Goal: Task Accomplishment & Management: Manage account settings

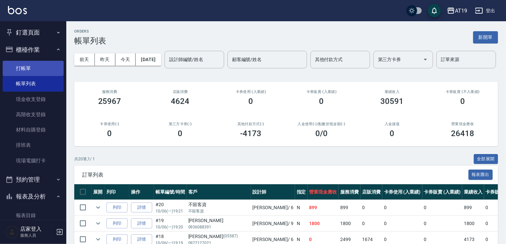
drag, startPoint x: 30, startPoint y: 65, endPoint x: 42, endPoint y: 64, distance: 12.3
click at [30, 65] on link "打帳單" at bounding box center [33, 68] width 61 height 15
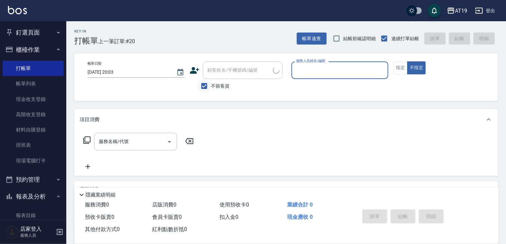
click at [203, 86] on input "不留客資" at bounding box center [204, 86] width 14 height 14
checkbox input "false"
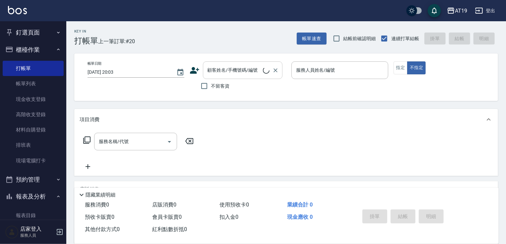
click at [210, 74] on input "顧客姓名/手機號碼/編號" at bounding box center [234, 70] width 57 height 12
click at [397, 67] on button "指定" at bounding box center [401, 67] width 14 height 13
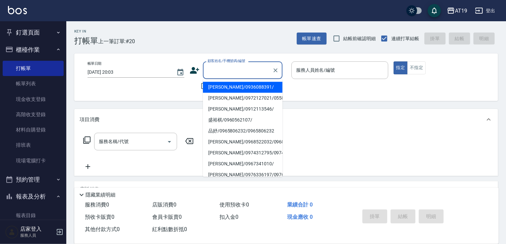
click at [246, 76] on input "顧客姓名/手機號碼/編號" at bounding box center [238, 70] width 64 height 12
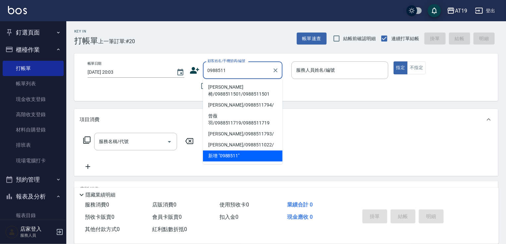
click at [246, 85] on li "[PERSON_NAME]椅/0988511501/0988511501" at bounding box center [243, 91] width 80 height 18
type input "[PERSON_NAME]椅/0988511501/0988511501"
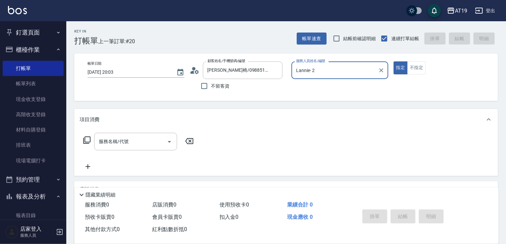
type input "Lannie- 2"
click at [149, 139] on input "服務名稱/代號" at bounding box center [130, 142] width 67 height 12
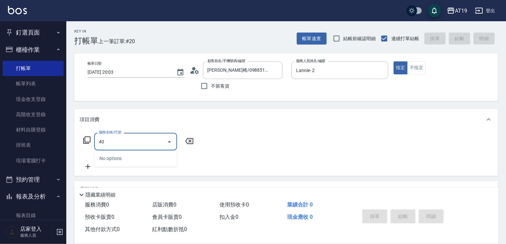
type input "401"
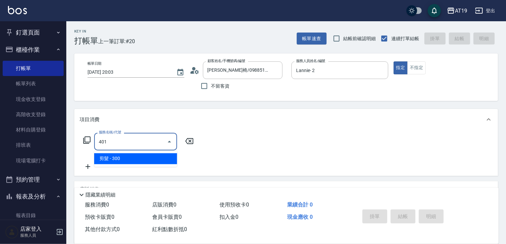
drag, startPoint x: 142, startPoint y: 157, endPoint x: 145, endPoint y: 154, distance: 4.1
click at [143, 157] on span "剪髮 - 300" at bounding box center [135, 158] width 83 height 11
type input "30"
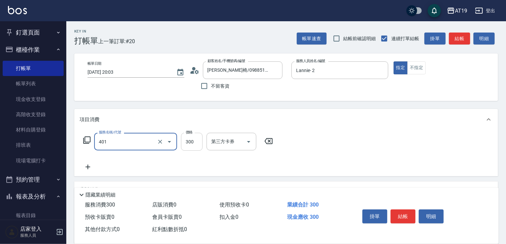
type input "剪髮(401)"
click at [190, 147] on input "300" at bounding box center [192, 142] width 22 height 18
type input "0"
type input "55"
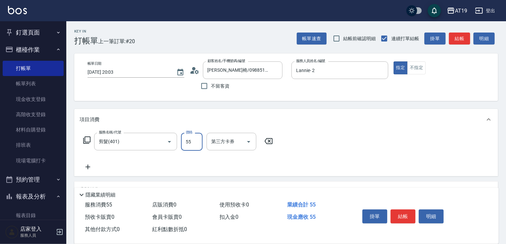
type input "50"
type input "550"
click at [397, 216] on button "結帳" at bounding box center [403, 216] width 25 height 14
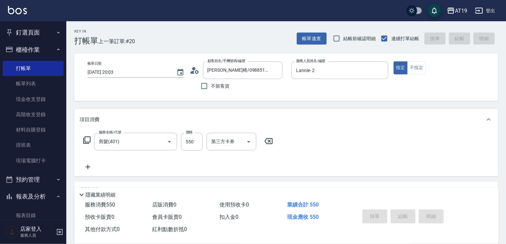
type input "[DATE] 20:04"
type input "0"
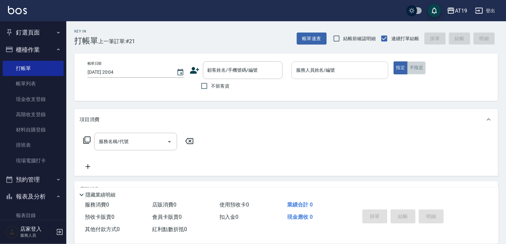
drag, startPoint x: 413, startPoint y: 71, endPoint x: 357, endPoint y: 74, distance: 55.5
click at [412, 71] on button "不指定" at bounding box center [416, 67] width 19 height 13
click at [233, 73] on input "顧客姓名/手機號碼/編號" at bounding box center [238, 70] width 64 height 12
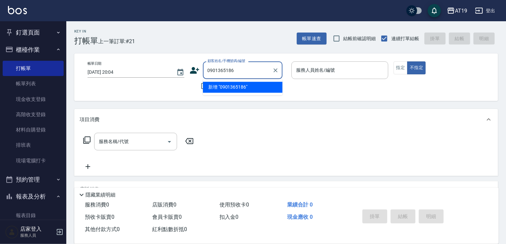
click at [234, 72] on input "0901365186" at bounding box center [238, 70] width 64 height 12
drag, startPoint x: 239, startPoint y: 68, endPoint x: 207, endPoint y: 69, distance: 31.9
click at [207, 69] on input "0901365186" at bounding box center [238, 70] width 64 height 12
type input "0901365186"
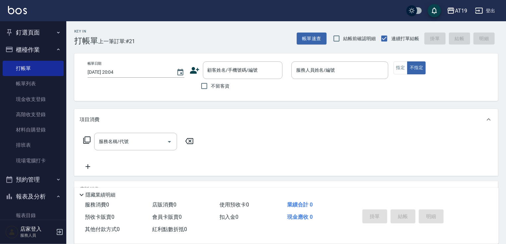
click at [196, 66] on icon at bounding box center [195, 70] width 10 height 10
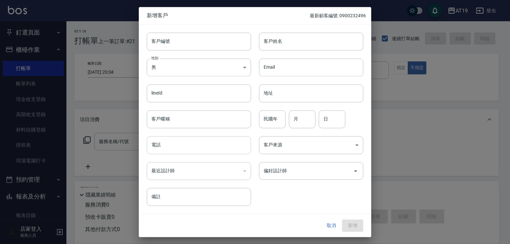
click at [191, 146] on input "電話" at bounding box center [199, 145] width 104 height 18
paste input "0901365186"
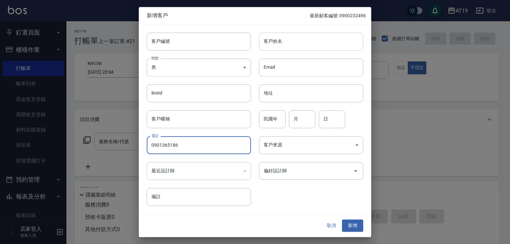
type input "0901365186"
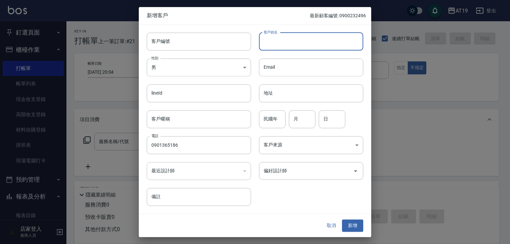
click at [288, 48] on input "客戶姓名" at bounding box center [311, 42] width 104 height 18
type input "[PERSON_NAME]"
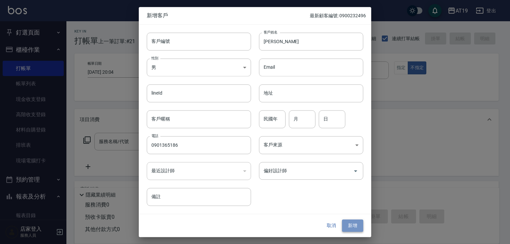
click at [349, 227] on button "新增" at bounding box center [352, 226] width 21 height 12
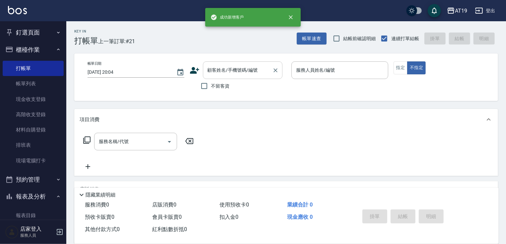
click at [243, 72] on input "顧客姓名/手機號碼/編號" at bounding box center [238, 70] width 64 height 12
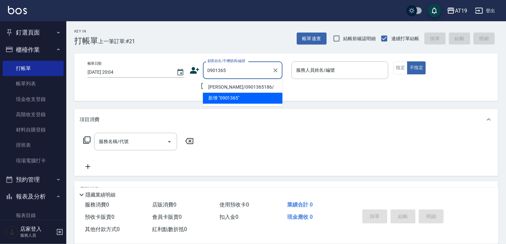
drag, startPoint x: 270, startPoint y: 85, endPoint x: 305, endPoint y: 70, distance: 37.6
click at [270, 85] on li "[PERSON_NAME]/0901365186/" at bounding box center [243, 87] width 80 height 11
type input "[PERSON_NAME]/0901365186/"
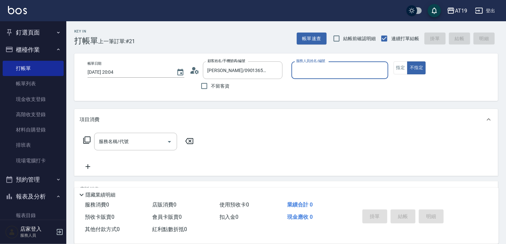
click at [307, 68] on input "服務人員姓名/編號" at bounding box center [340, 70] width 91 height 12
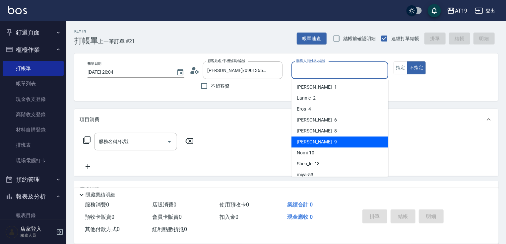
click at [315, 144] on span "[PERSON_NAME] - 9" at bounding box center [317, 141] width 40 height 7
type input "[PERSON_NAME]- 9"
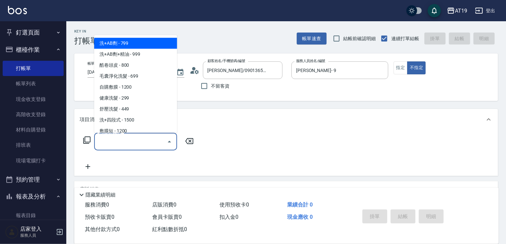
click at [159, 143] on input "服務名稱/代號" at bounding box center [130, 142] width 67 height 12
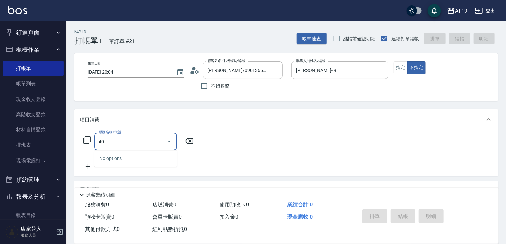
type input "401"
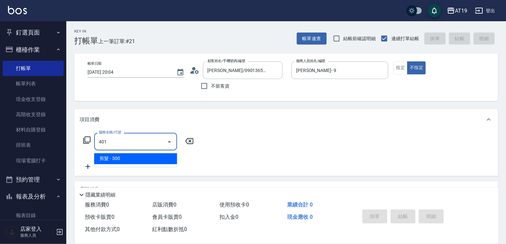
click at [152, 154] on span "剪髮 - 300" at bounding box center [135, 158] width 83 height 11
type input "30"
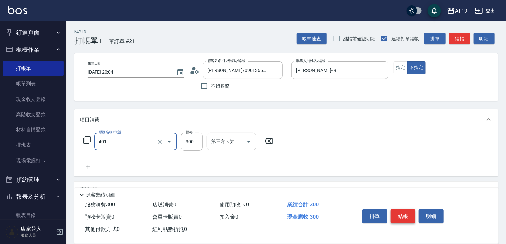
type input "剪髮(401)"
click at [412, 218] on button "結帳" at bounding box center [403, 216] width 25 height 14
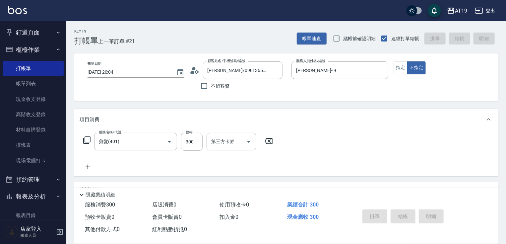
type input "[DATE] 20:05"
type input "0"
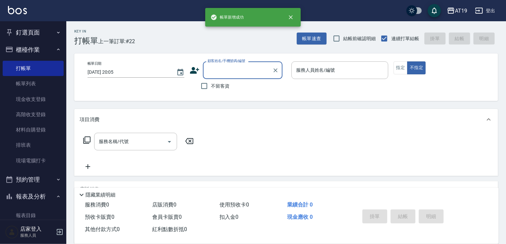
click at [220, 73] on input "顧客姓名/手機號碼/編號" at bounding box center [238, 70] width 64 height 12
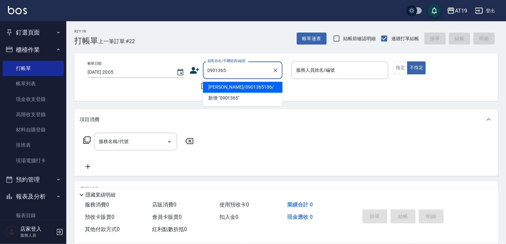
click at [224, 87] on li "[PERSON_NAME]/0901365186/" at bounding box center [243, 87] width 80 height 11
type input "[PERSON_NAME]/0901365186/"
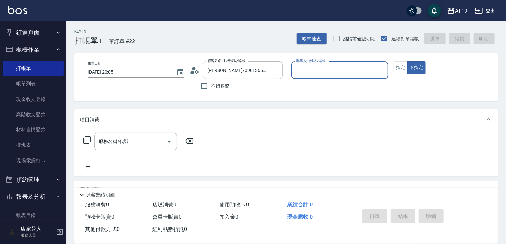
click at [303, 78] on div "服務人員姓名/編號" at bounding box center [340, 70] width 97 height 18
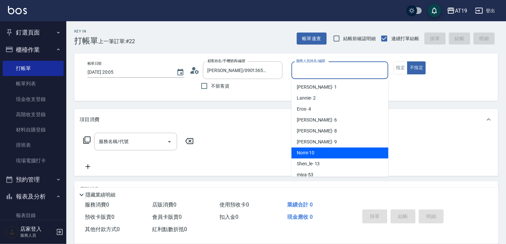
click at [317, 148] on div "Nomi -10" at bounding box center [340, 152] width 97 height 11
type input "Nomi-10"
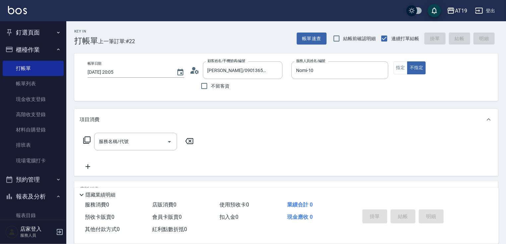
click at [147, 151] on div "服務名稱/代號 服務名稱/代號" at bounding box center [139, 152] width 118 height 38
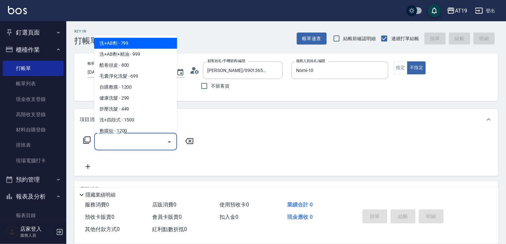
click at [145, 143] on input "服務名稱/代號" at bounding box center [130, 142] width 67 height 12
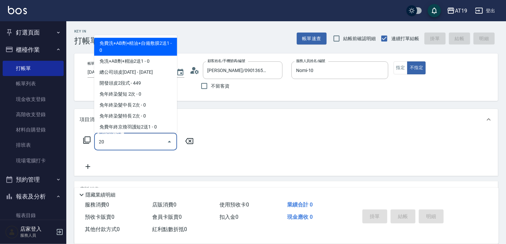
type input "201"
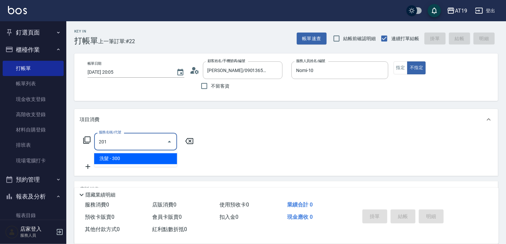
click at [145, 156] on span "洗髮 - 300" at bounding box center [135, 158] width 83 height 11
type input "30"
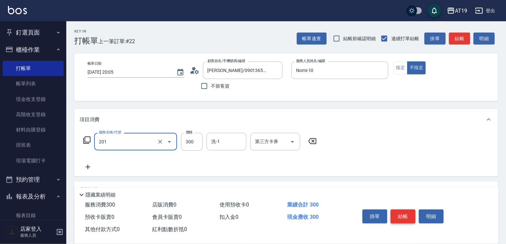
type input "洗髮(201)"
click at [406, 210] on button "結帳" at bounding box center [403, 216] width 25 height 14
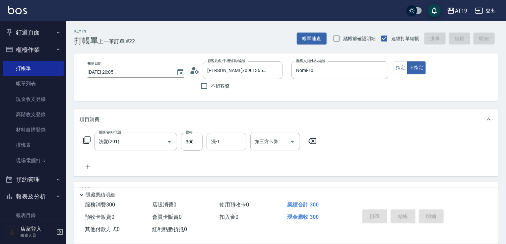
type input "0"
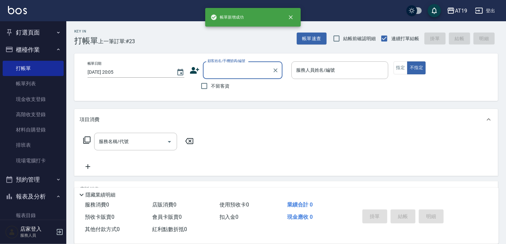
click at [238, 73] on input "顧客姓名/手機號碼/編號" at bounding box center [238, 70] width 64 height 12
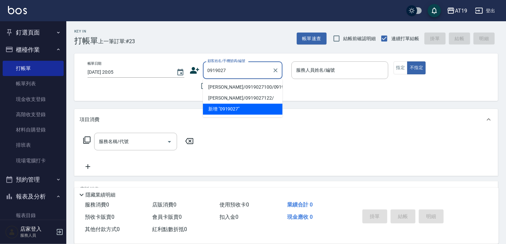
click at [240, 88] on li "[PERSON_NAME]/0919027100/0919027100" at bounding box center [243, 87] width 80 height 11
type input "[PERSON_NAME]/0919027100/0919027100"
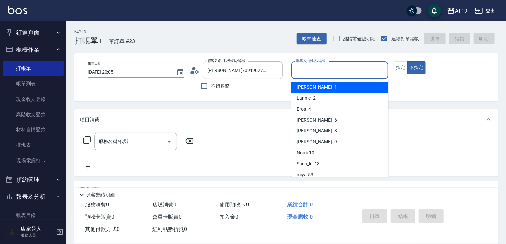
click at [324, 69] on input "服務人員姓名/編號" at bounding box center [340, 70] width 91 height 12
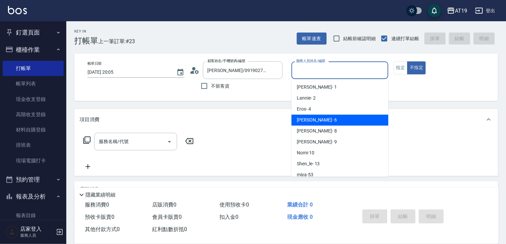
click at [326, 122] on div "[PERSON_NAME] - 6" at bounding box center [340, 119] width 97 height 11
type input "[PERSON_NAME]- 6"
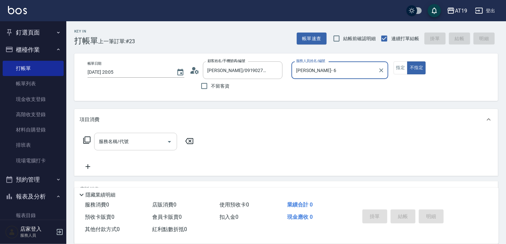
click at [149, 138] on input "服務名稱/代號" at bounding box center [130, 142] width 67 height 12
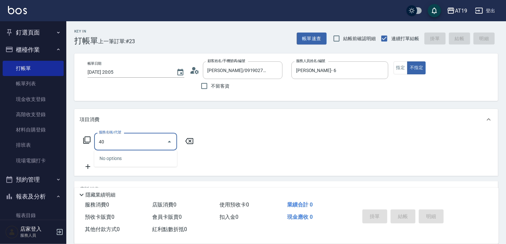
type input "401"
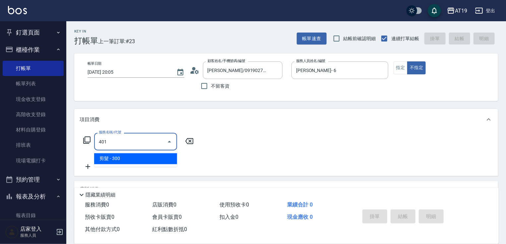
type input "30"
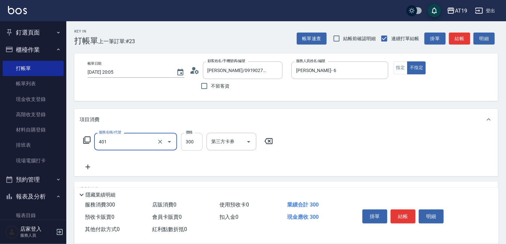
type input "剪髮(401)"
click at [190, 144] on input "300" at bounding box center [192, 142] width 22 height 18
type input "0"
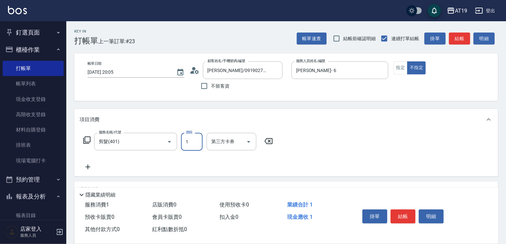
type input "10"
type input "100"
click at [401, 212] on button "結帳" at bounding box center [403, 216] width 25 height 14
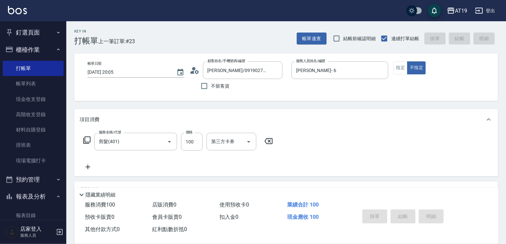
type input "0"
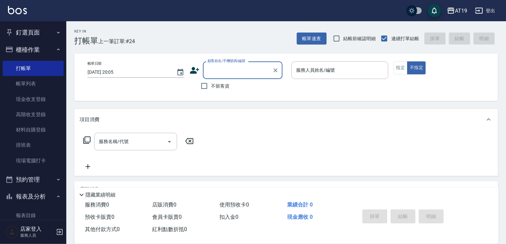
click at [211, 75] on input "顧客姓名/手機號碼/編號" at bounding box center [238, 70] width 64 height 12
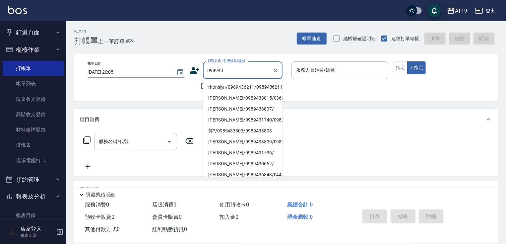
click at [209, 87] on li "rhonslyn/0989436211/0989436211" at bounding box center [243, 87] width 80 height 11
type input "rhonslyn/0989436211/0989436211"
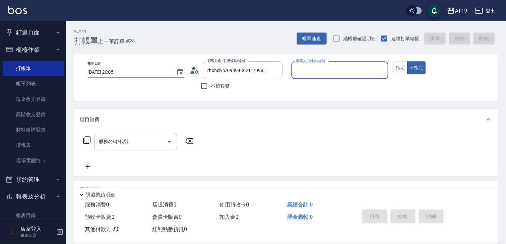
click at [311, 65] on input "服務人員姓名/編號" at bounding box center [340, 70] width 91 height 12
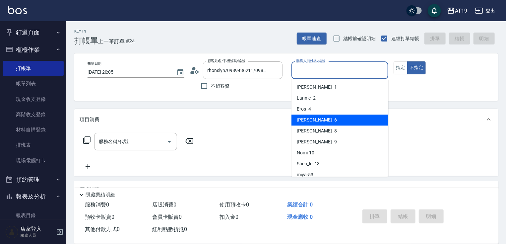
click at [331, 118] on div "[PERSON_NAME] - 6" at bounding box center [340, 119] width 97 height 11
type input "[PERSON_NAME]- 6"
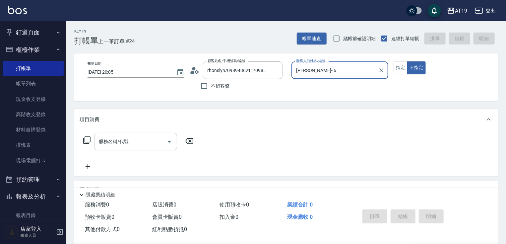
click at [137, 135] on div "服務名稱/代號" at bounding box center [135, 142] width 83 height 18
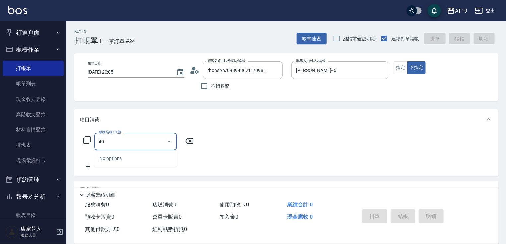
type input "401"
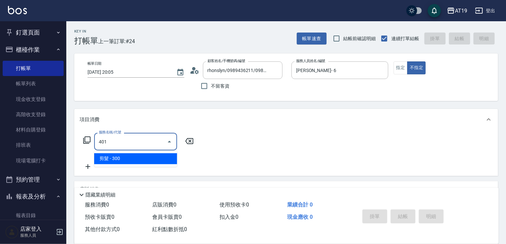
click at [133, 165] on ul "剪髮 - 300" at bounding box center [135, 159] width 83 height 16
click at [134, 161] on span "剪髮 - 300" at bounding box center [135, 158] width 83 height 11
type input "30"
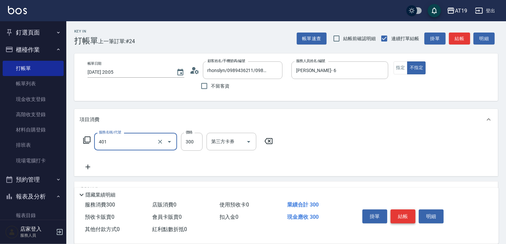
type input "剪髮(401)"
click at [406, 212] on button "結帳" at bounding box center [403, 216] width 25 height 14
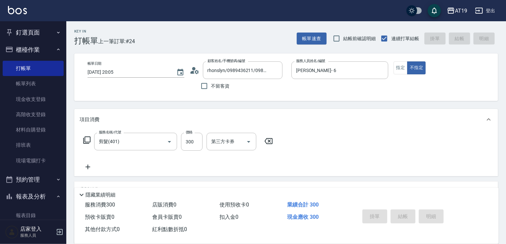
type input "[DATE] 20:06"
type input "0"
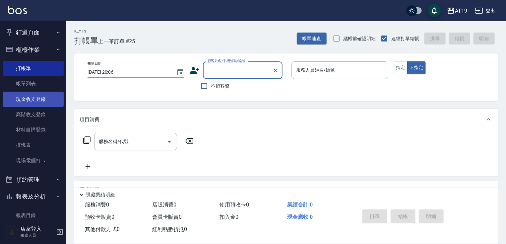
click at [48, 101] on link "現金收支登錄" at bounding box center [33, 99] width 61 height 15
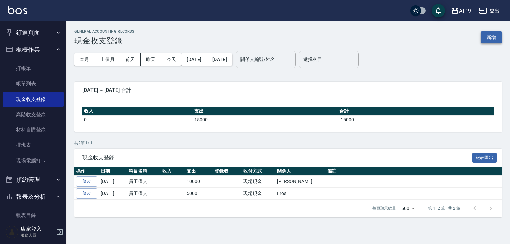
click at [486, 35] on button "新增" at bounding box center [490, 37] width 21 height 12
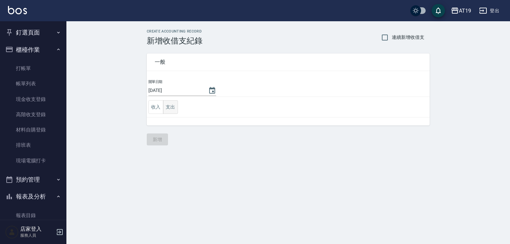
click at [169, 108] on button "支出" at bounding box center [170, 107] width 15 height 14
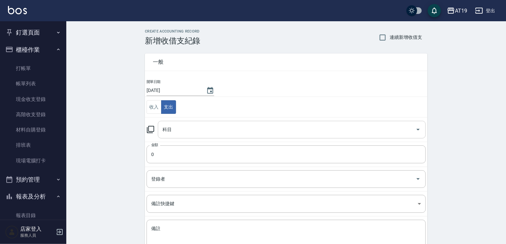
click at [219, 130] on input "科目" at bounding box center [287, 130] width 252 height 12
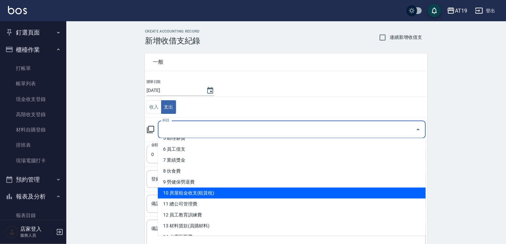
scroll to position [80, 0]
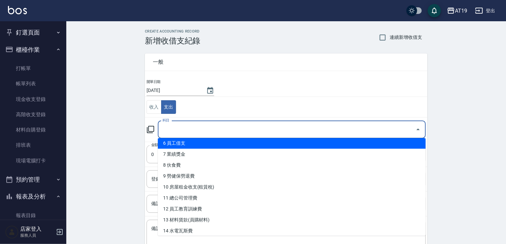
click at [204, 145] on li "6 員工借支" at bounding box center [292, 143] width 268 height 11
type input "6 員工借支"
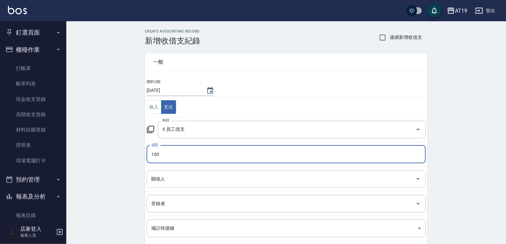
type input "100"
click at [201, 181] on input "關係人" at bounding box center [281, 179] width 263 height 12
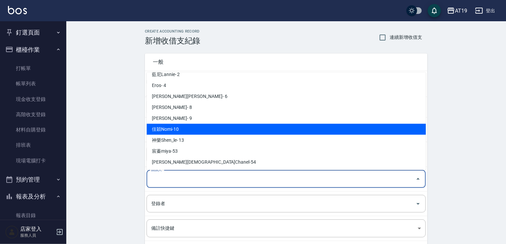
scroll to position [27, 0]
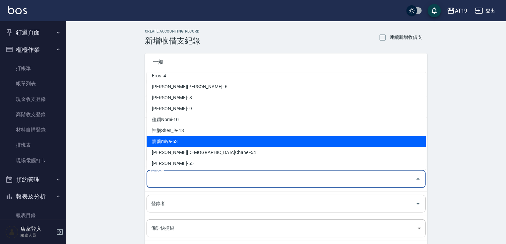
click at [199, 143] on li "宸蓁miya-53" at bounding box center [286, 141] width 279 height 11
type input "宸蓁miya-53"
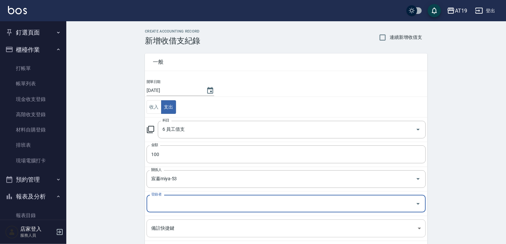
scroll to position [53, 0]
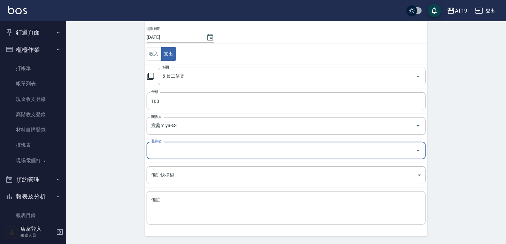
click at [177, 201] on textarea "備註" at bounding box center [286, 208] width 270 height 23
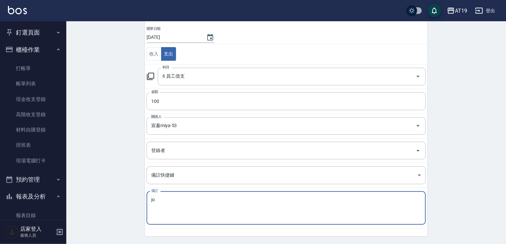
type textarea "j"
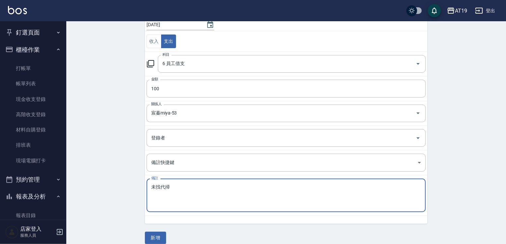
scroll to position [73, 0]
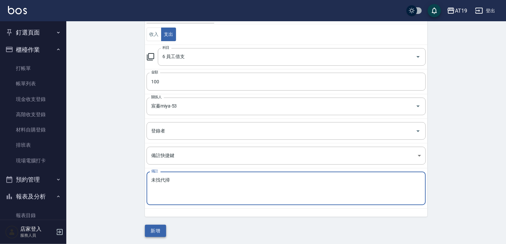
type textarea "未找代掃"
click at [162, 226] on button "新增" at bounding box center [155, 231] width 21 height 12
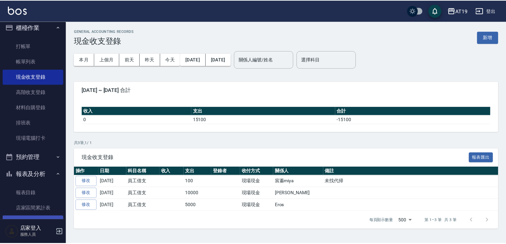
scroll to position [53, 0]
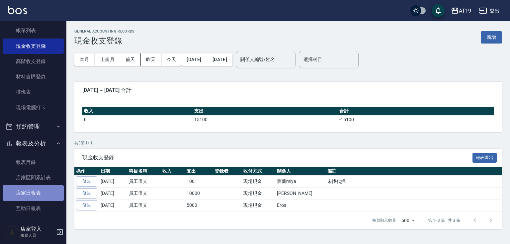
click at [46, 195] on link "店家日報表" at bounding box center [33, 192] width 61 height 15
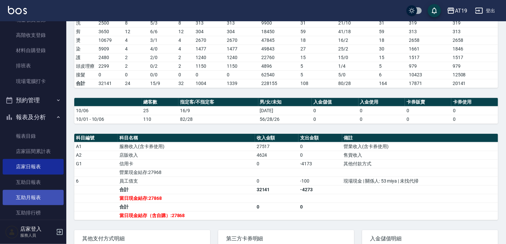
scroll to position [80, 0]
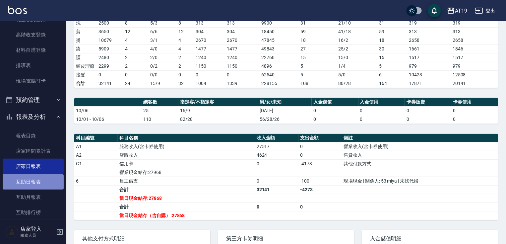
click at [48, 181] on link "互助日報表" at bounding box center [33, 181] width 61 height 15
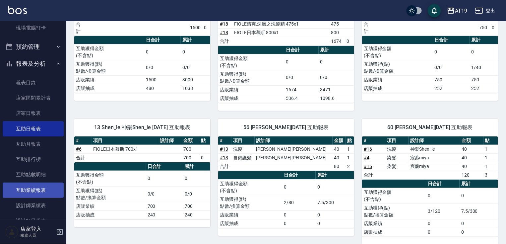
scroll to position [159, 0]
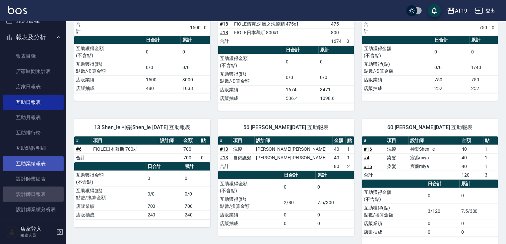
click at [46, 191] on link "設計師日報表" at bounding box center [33, 193] width 61 height 15
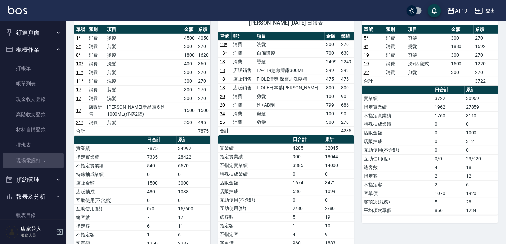
drag, startPoint x: 35, startPoint y: 157, endPoint x: 164, endPoint y: 128, distance: 132.5
click at [36, 157] on link "現場電腦打卡" at bounding box center [33, 160] width 61 height 15
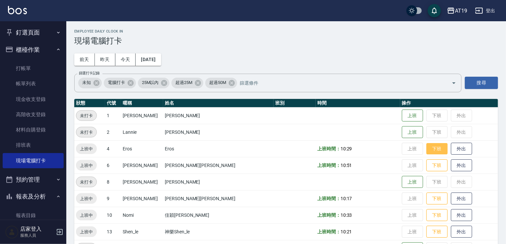
click at [427, 153] on button "下班" at bounding box center [437, 149] width 21 height 12
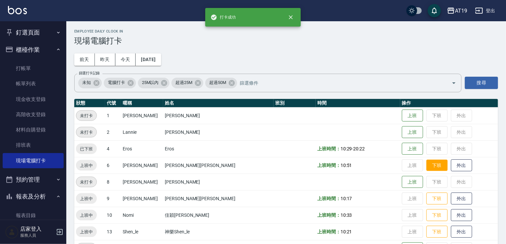
click at [427, 168] on button "下班" at bounding box center [437, 166] width 21 height 12
click at [427, 193] on button "下班" at bounding box center [437, 199] width 21 height 12
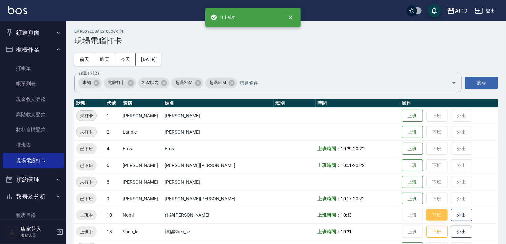
click at [427, 213] on button "下班" at bounding box center [437, 215] width 21 height 12
click at [427, 231] on button "下班" at bounding box center [437, 232] width 21 height 12
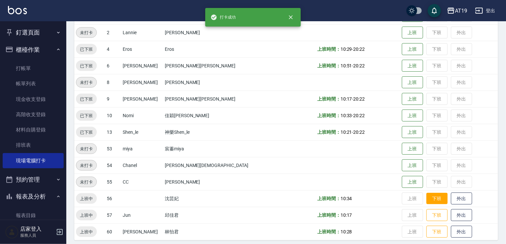
scroll to position [104, 0]
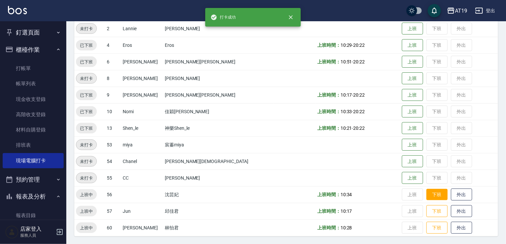
click at [427, 192] on button "下班" at bounding box center [437, 195] width 21 height 12
click at [427, 212] on button "下班" at bounding box center [437, 211] width 21 height 12
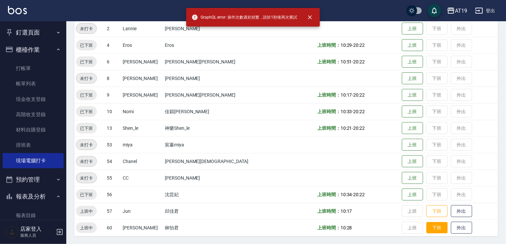
click at [427, 226] on button "下班" at bounding box center [437, 228] width 21 height 12
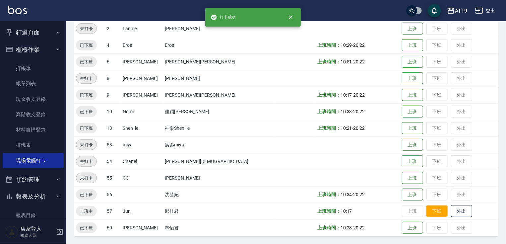
click at [427, 213] on button "下班" at bounding box center [437, 211] width 21 height 12
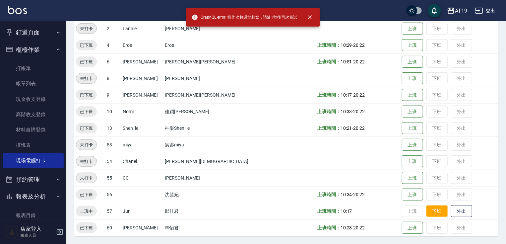
click at [427, 213] on button "下班" at bounding box center [437, 211] width 21 height 12
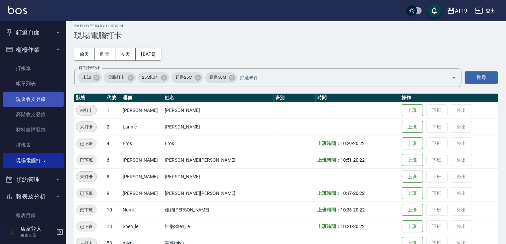
scroll to position [0, 0]
